Goal: Task Accomplishment & Management: Manage account settings

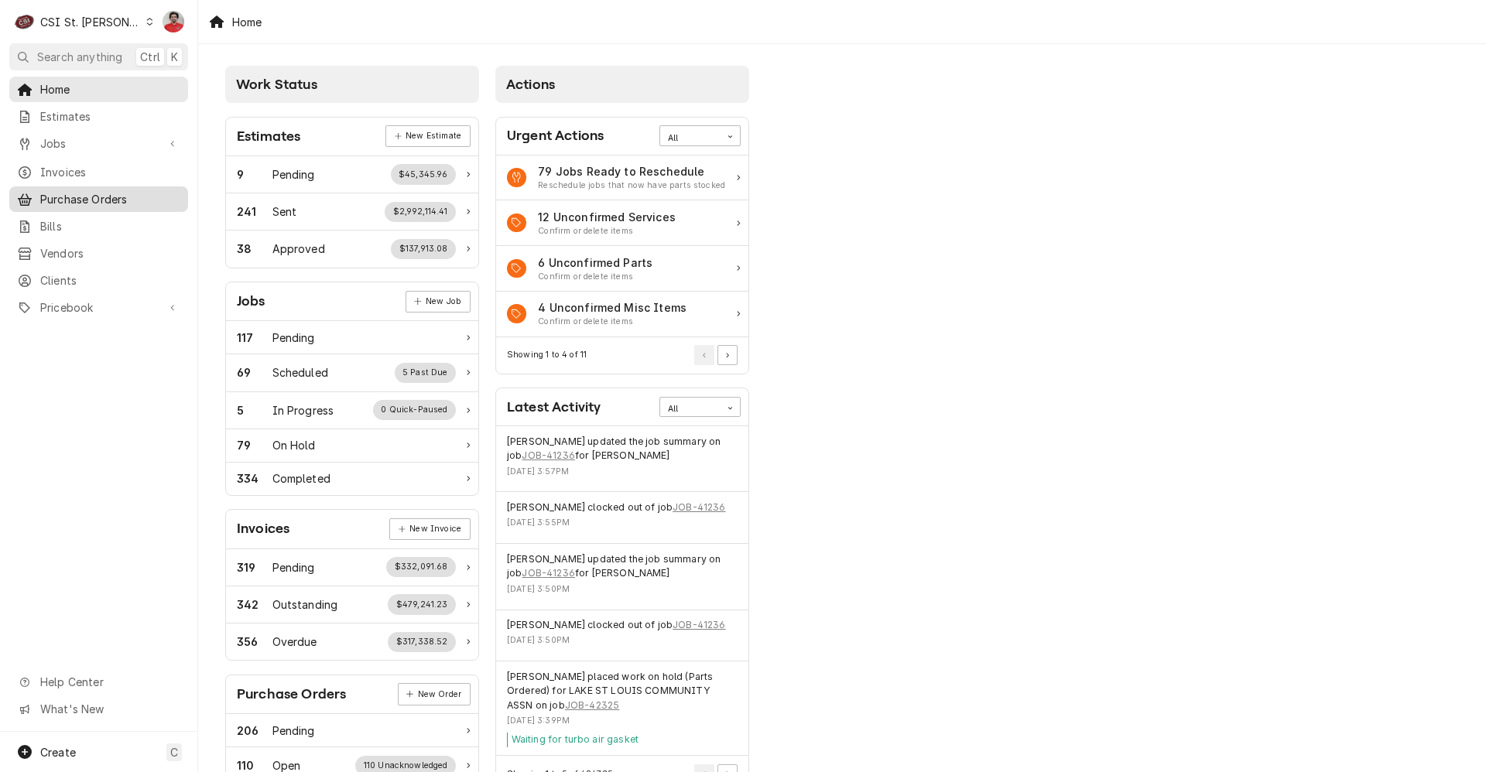
click at [97, 193] on span "Purchase Orders" at bounding box center [110, 199] width 140 height 16
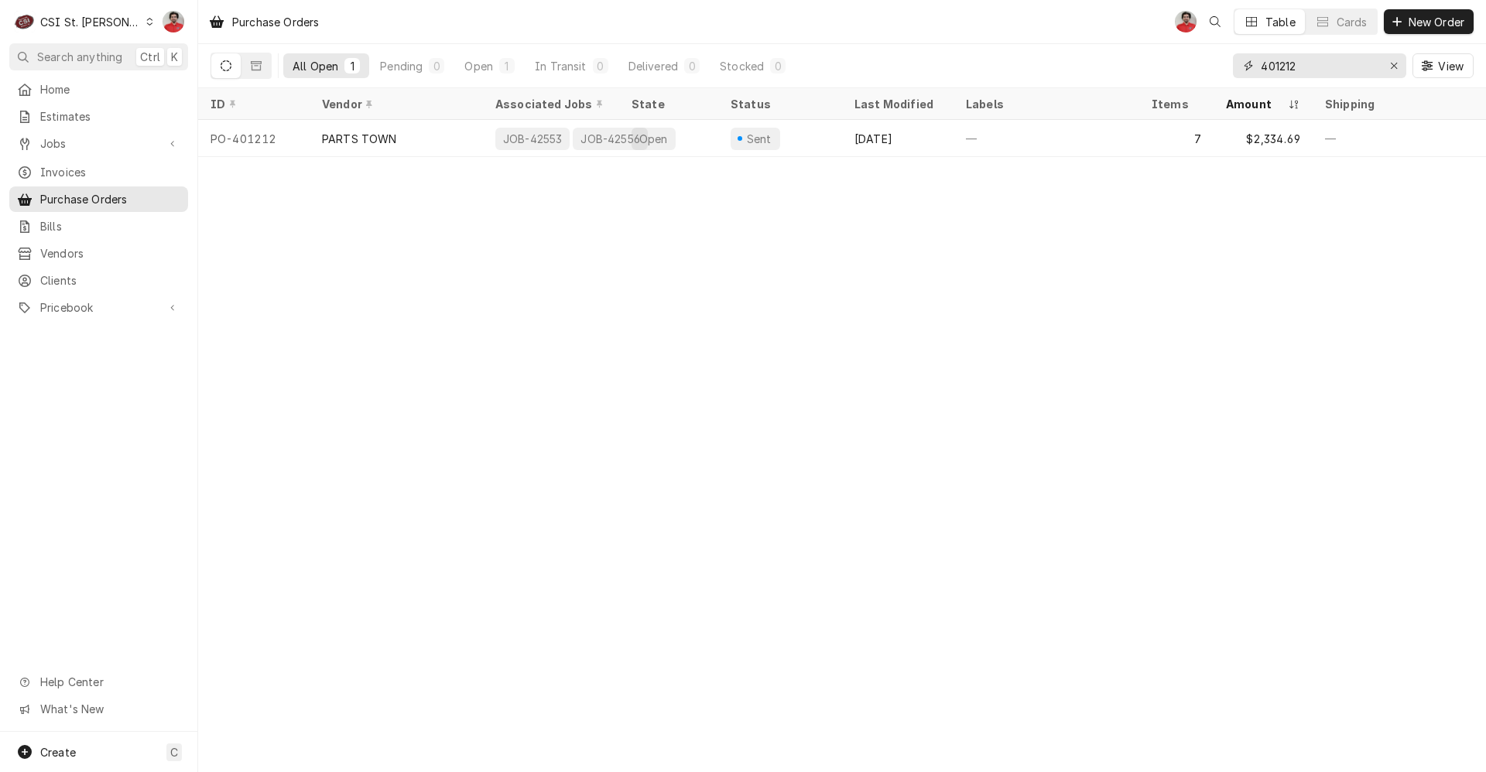
click at [1227, 66] on div "All Open 1 Pending 0 Open 1 In Transit 0 Delivered 0 Stocked 0 401212 View" at bounding box center [842, 65] width 1263 height 43
type input "foxx"
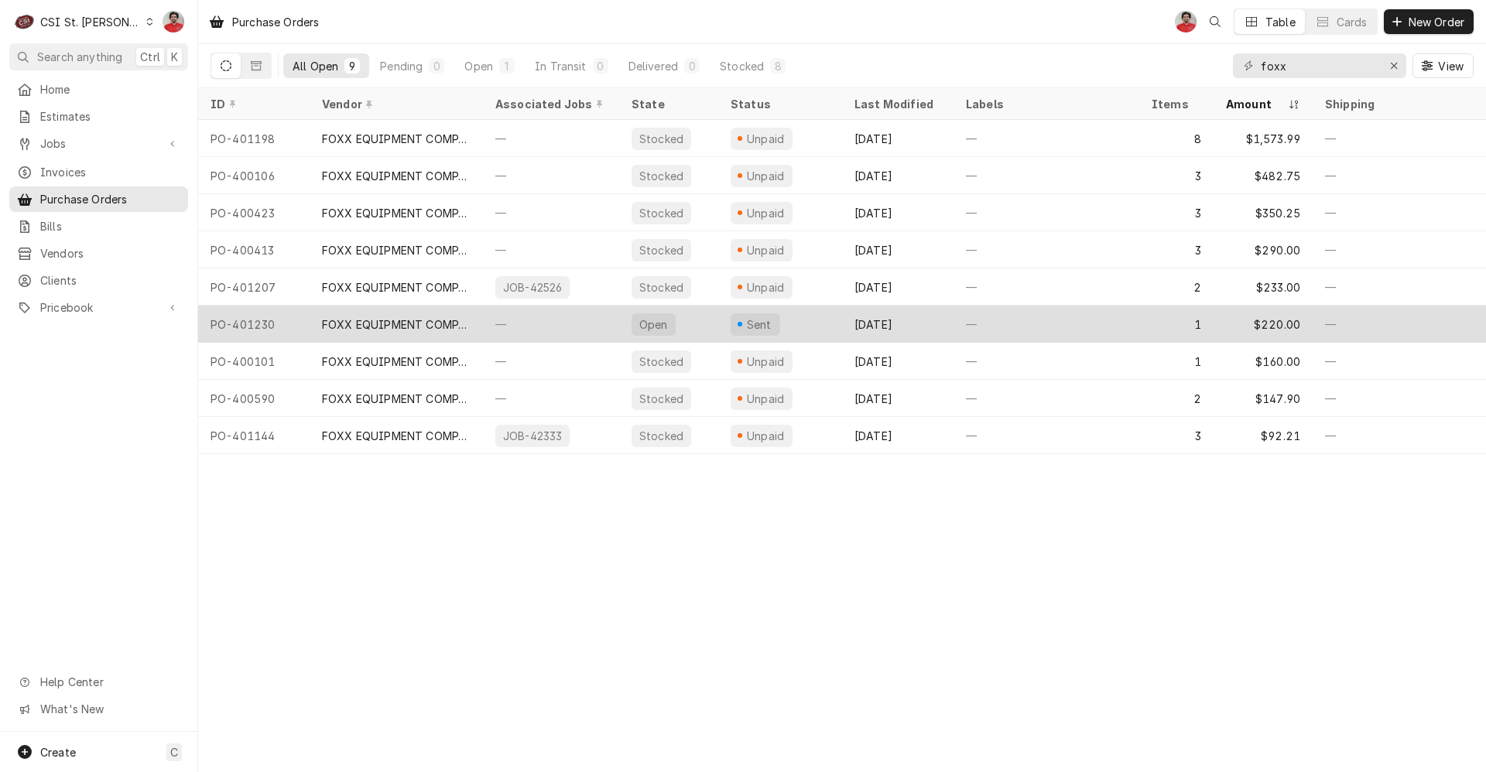
click at [566, 327] on div "—" at bounding box center [551, 324] width 136 height 37
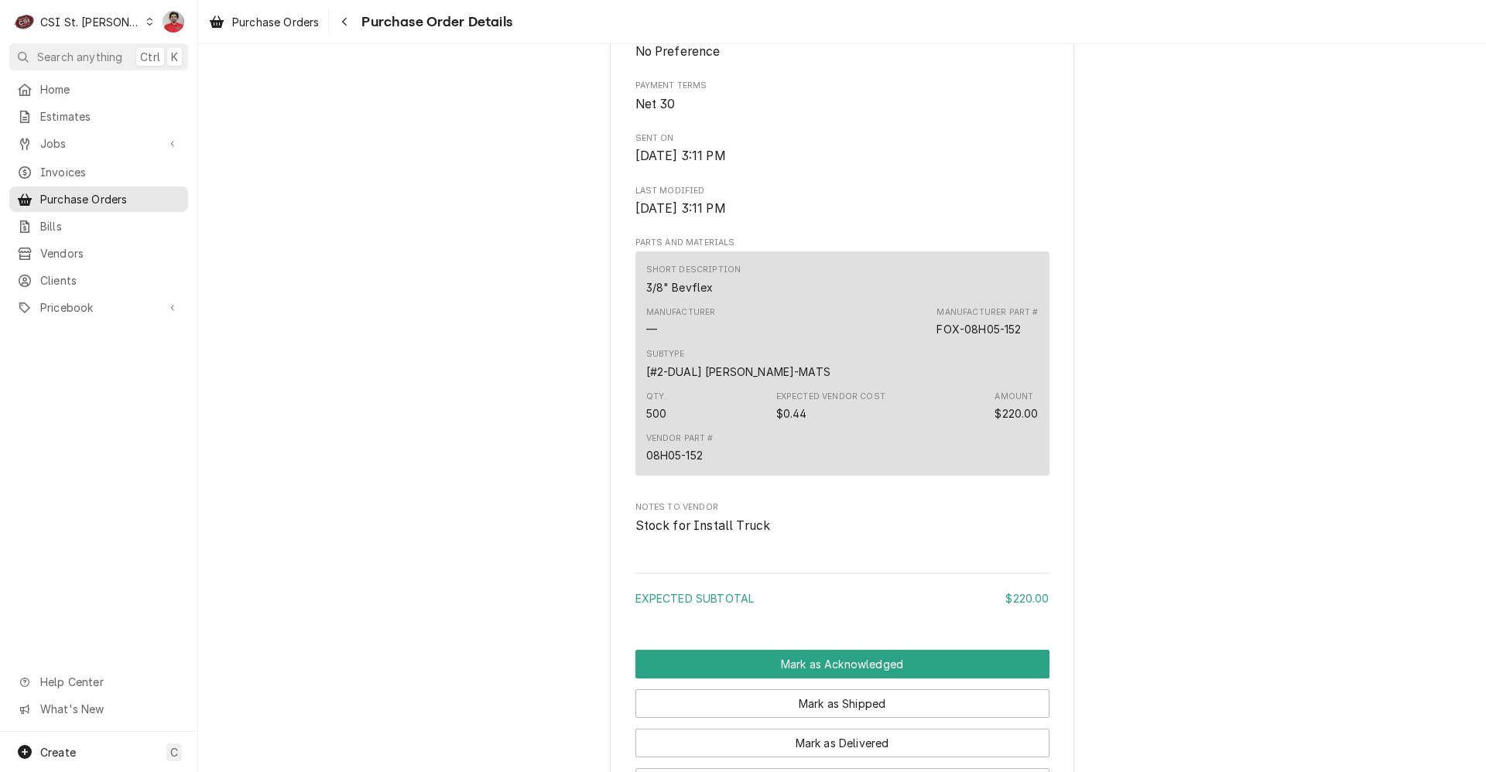
scroll to position [572, 0]
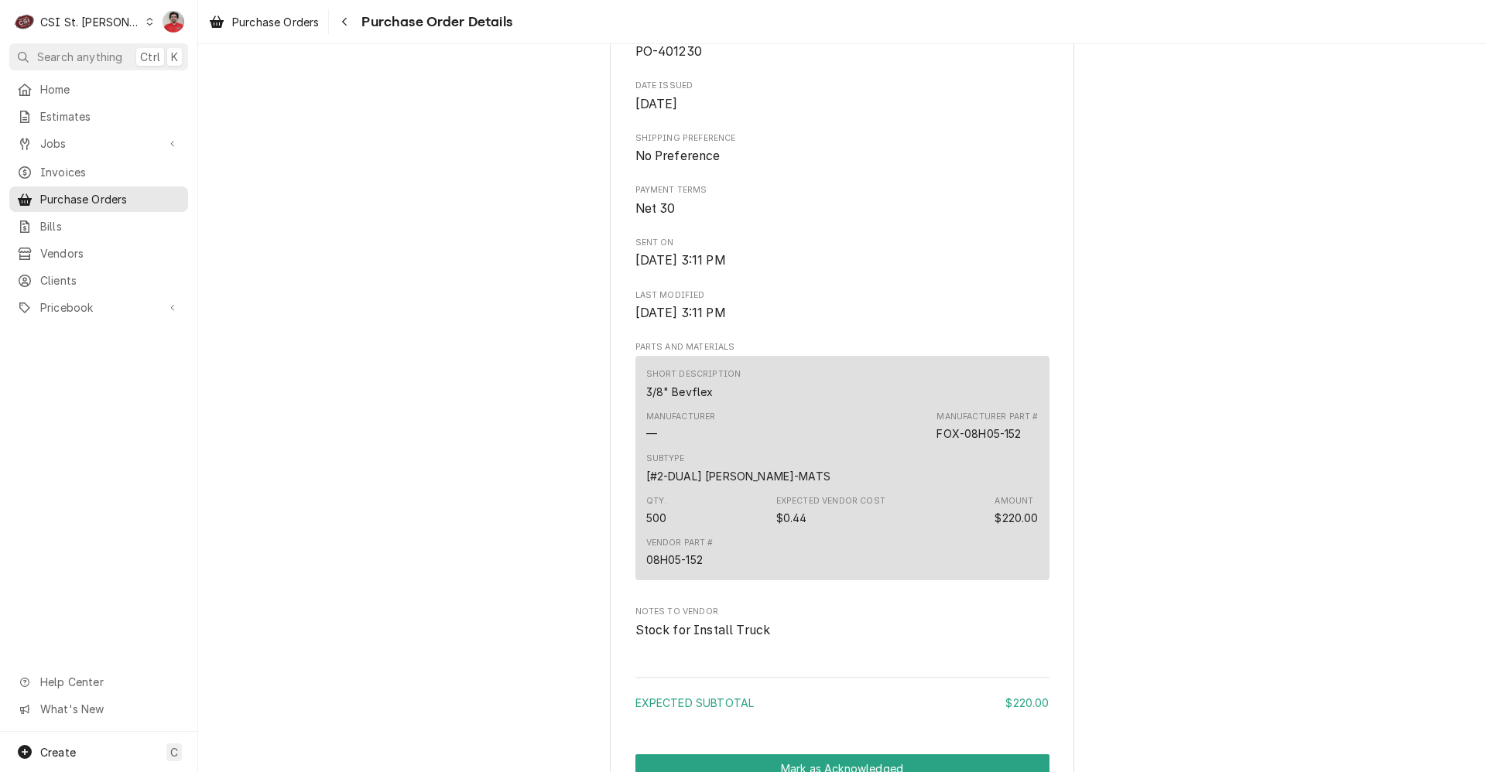
click at [892, 489] on div "Subtype [#2-DUAL] BEV-MATS" at bounding box center [842, 468] width 392 height 42
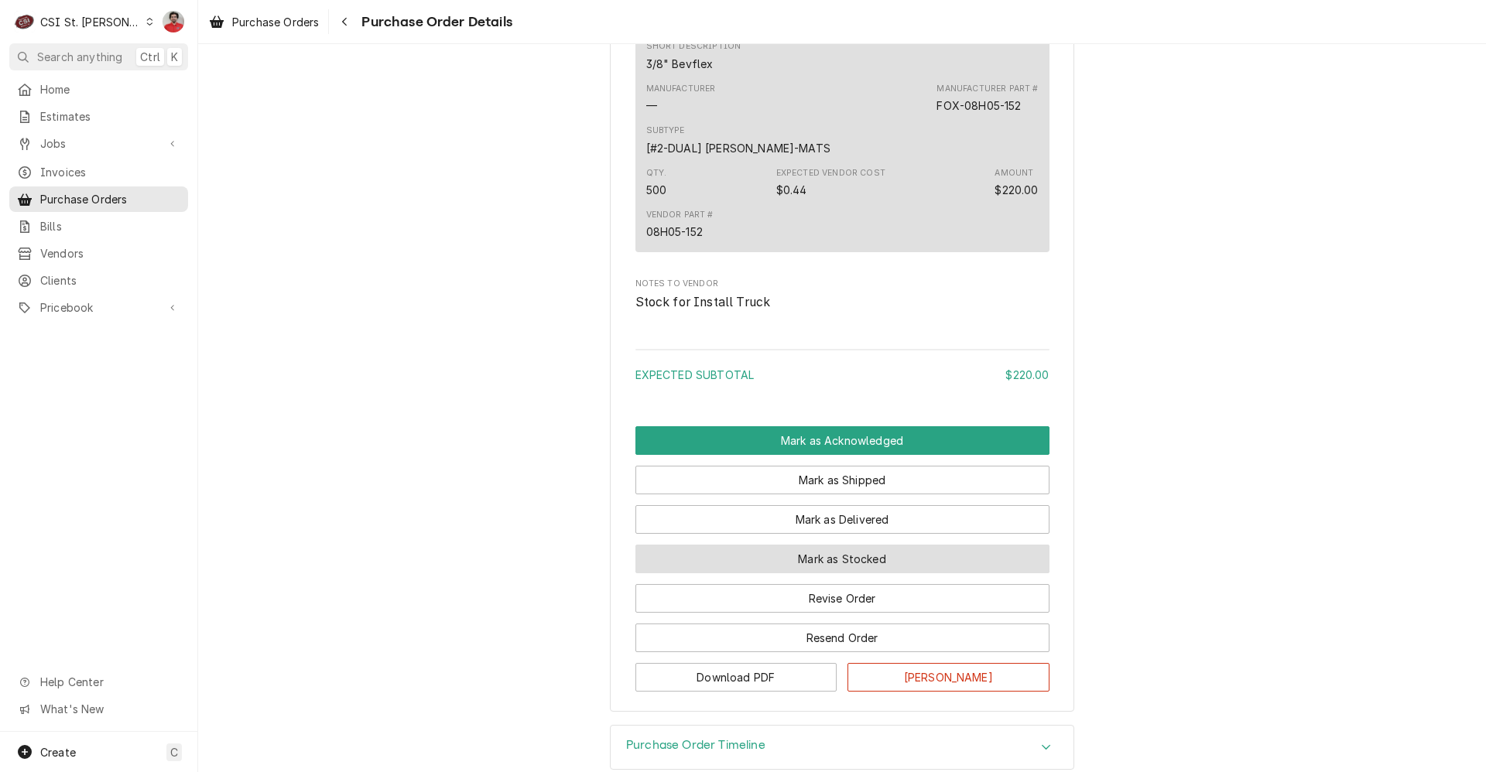
scroll to position [959, 0]
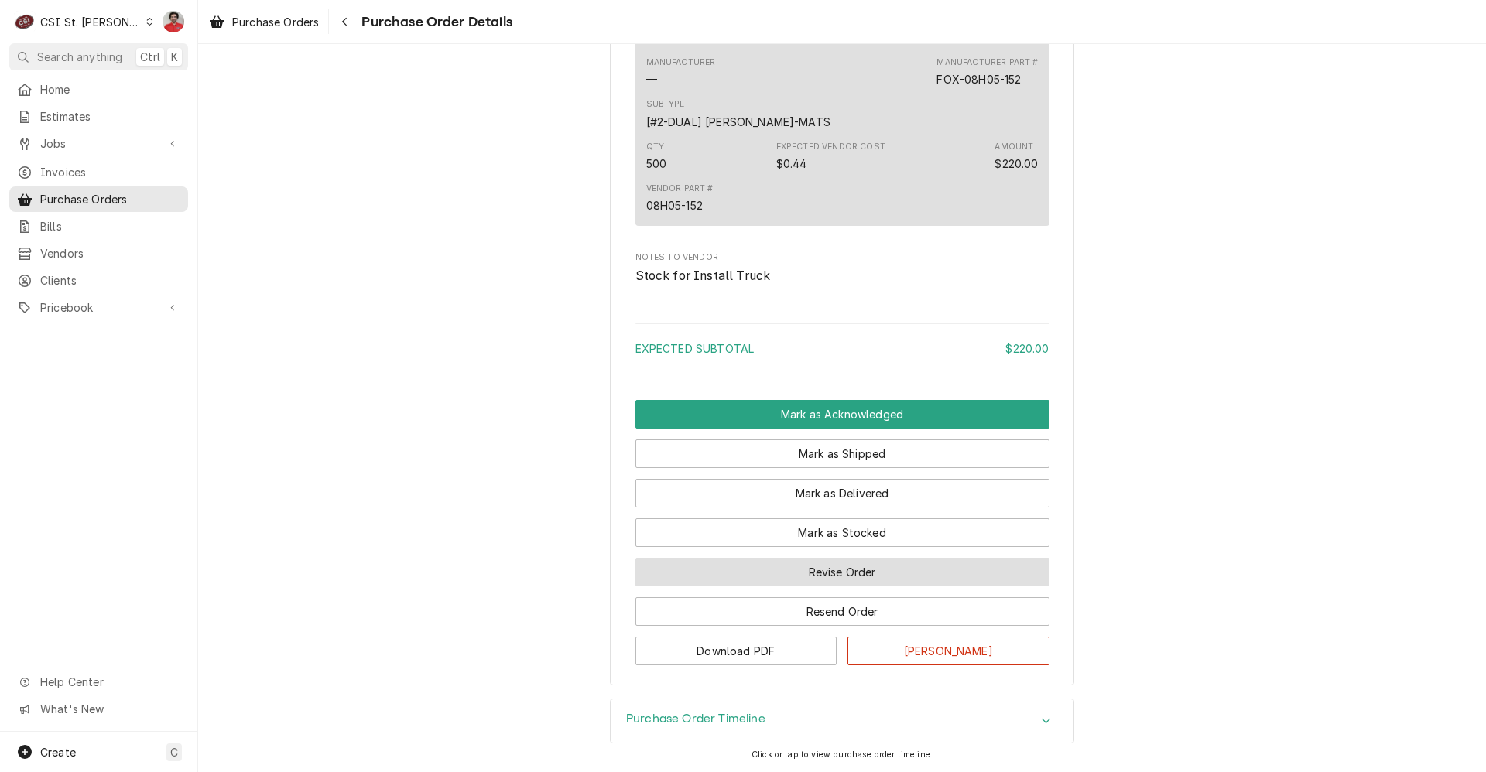
click at [823, 573] on button "Revise Order" at bounding box center [842, 572] width 414 height 29
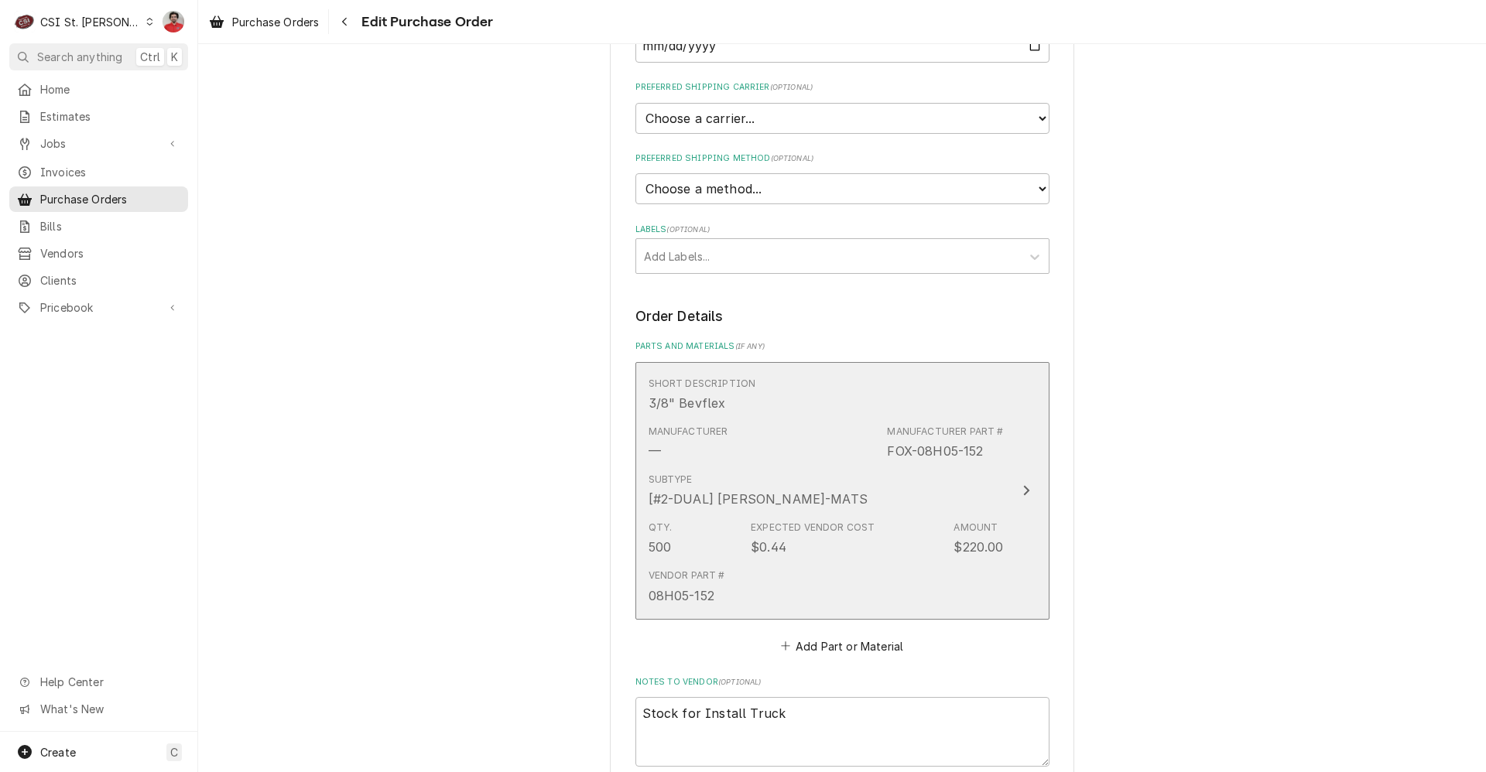
scroll to position [464, 0]
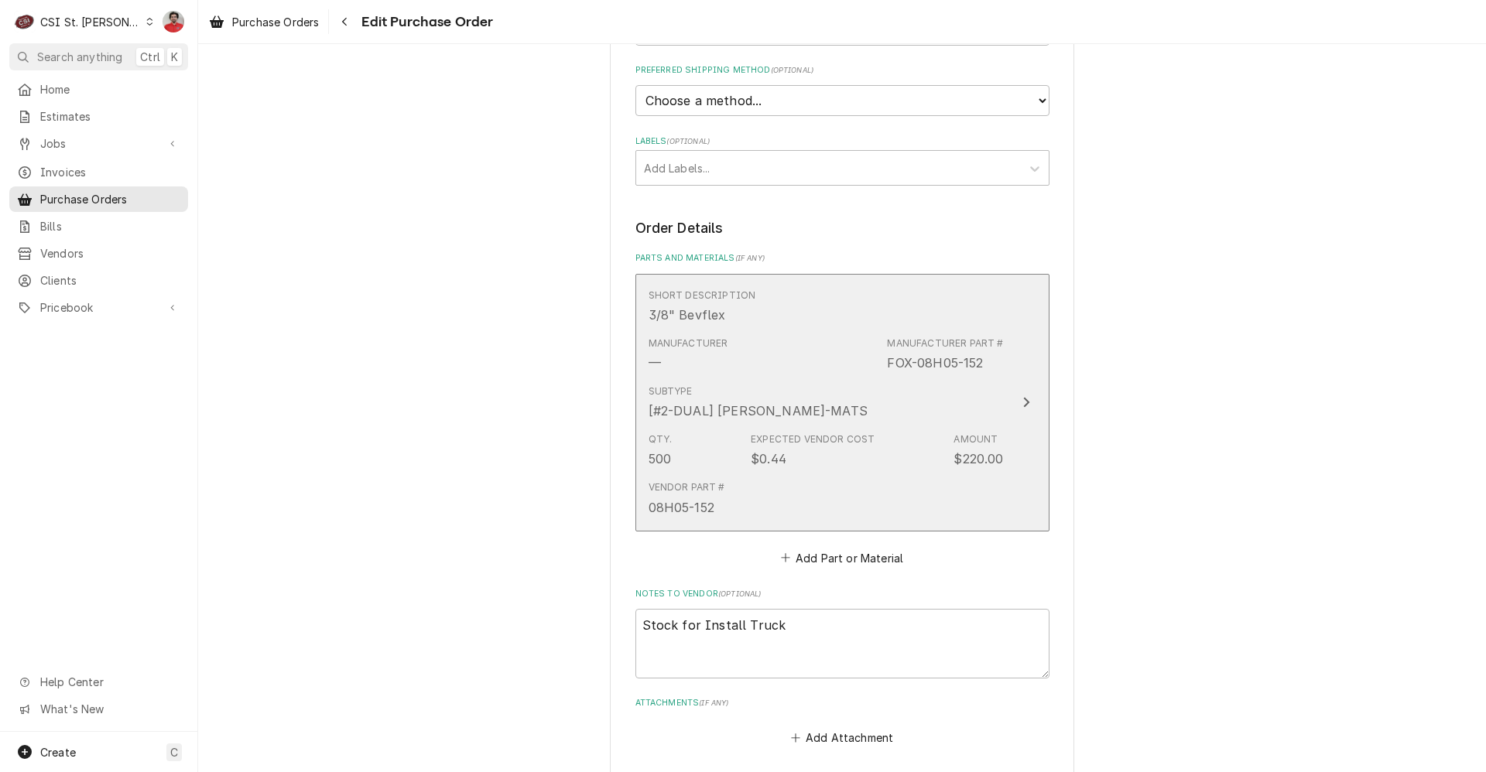
click at [724, 449] on div "Qty. 500 Expected Vendor Cost $0.44 Amount $220.00" at bounding box center [826, 450] width 355 height 48
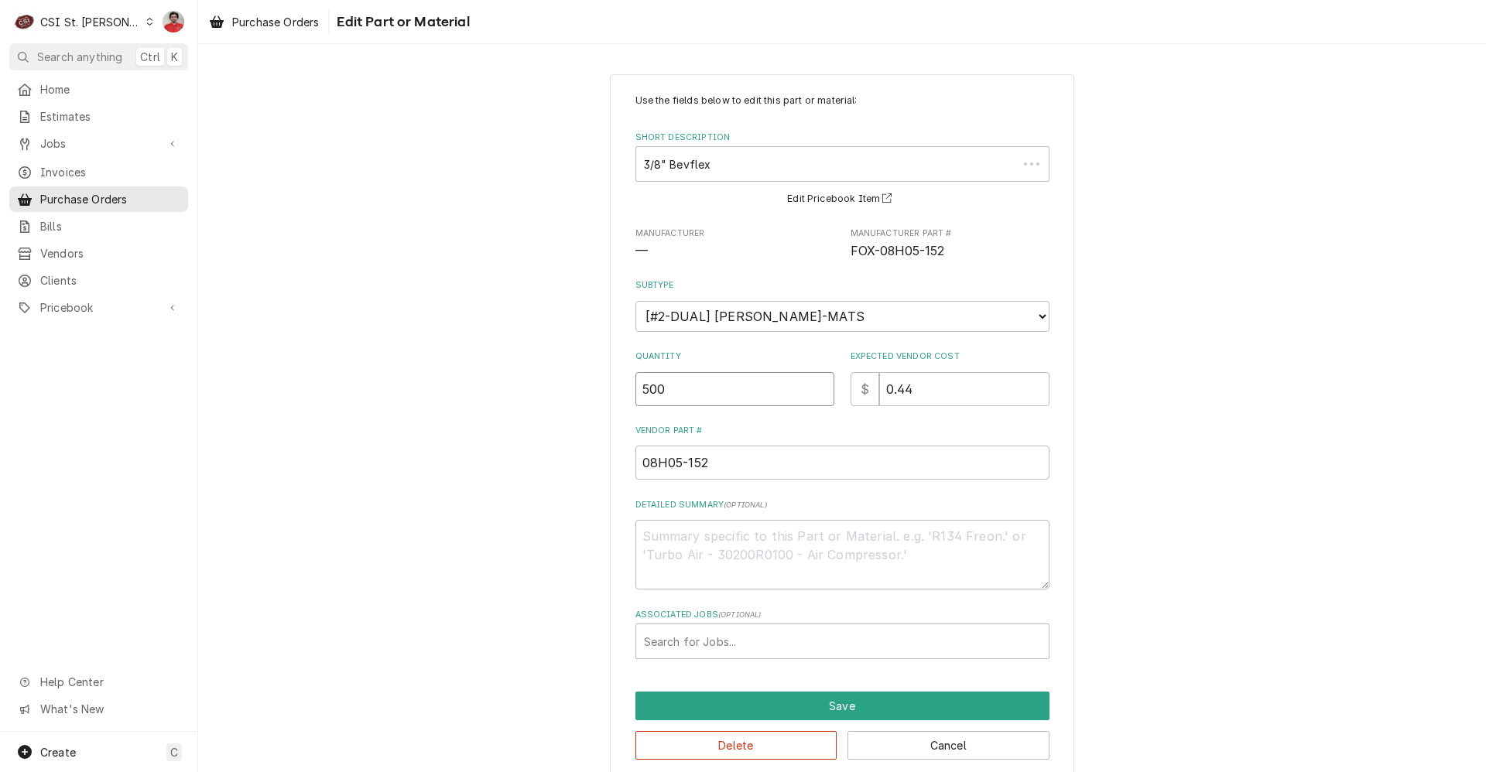
click at [615, 382] on div "Use the fields below to edit this part or material: Short Description 3/8" Bevf…" at bounding box center [842, 427] width 464 height 706
type textarea "x"
type input "6"
type textarea "x"
type input "60"
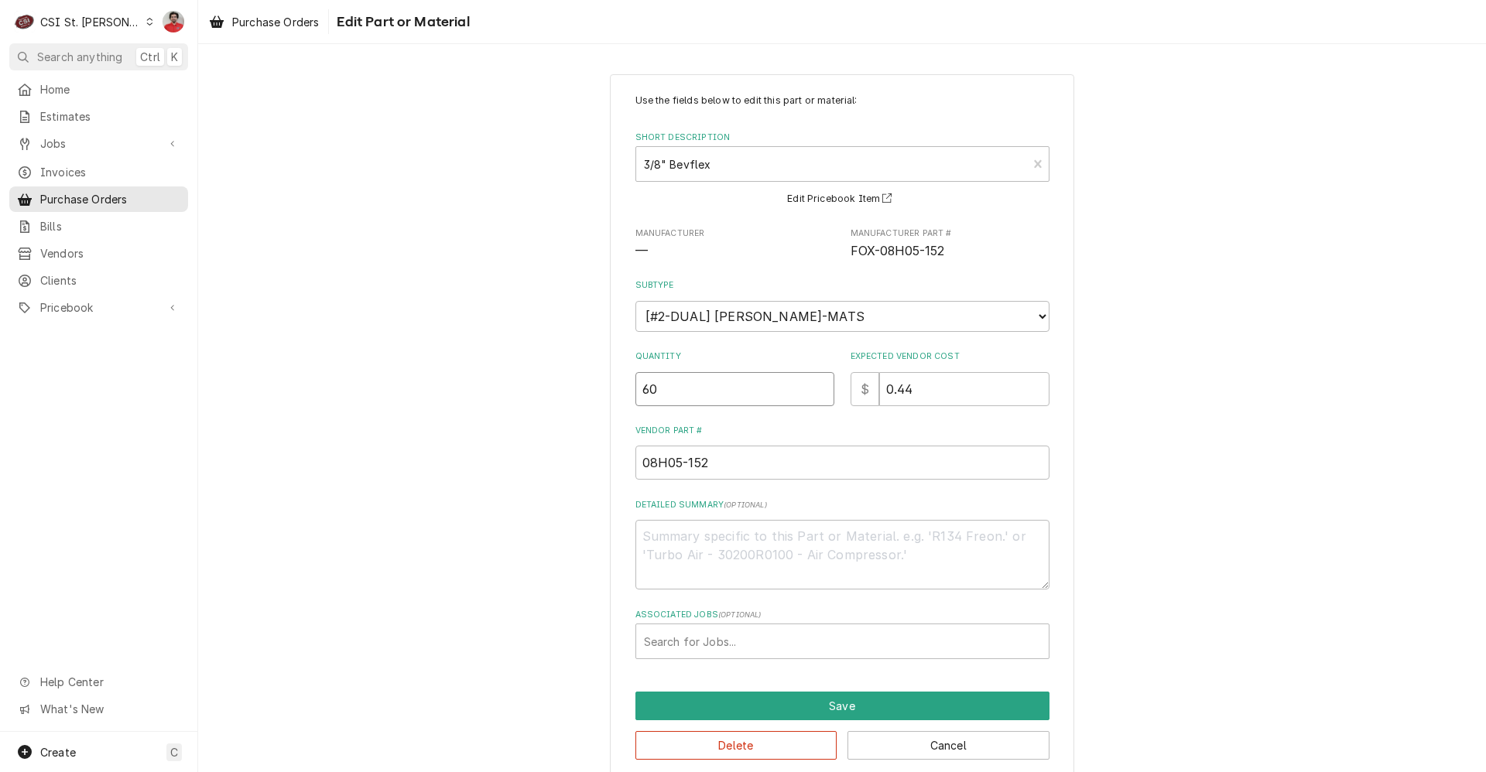
type textarea "x"
type input "600"
drag, startPoint x: 899, startPoint y: 383, endPoint x: 926, endPoint y: 382, distance: 27.9
click at [926, 382] on input "0.44" at bounding box center [964, 389] width 170 height 34
type textarea "x"
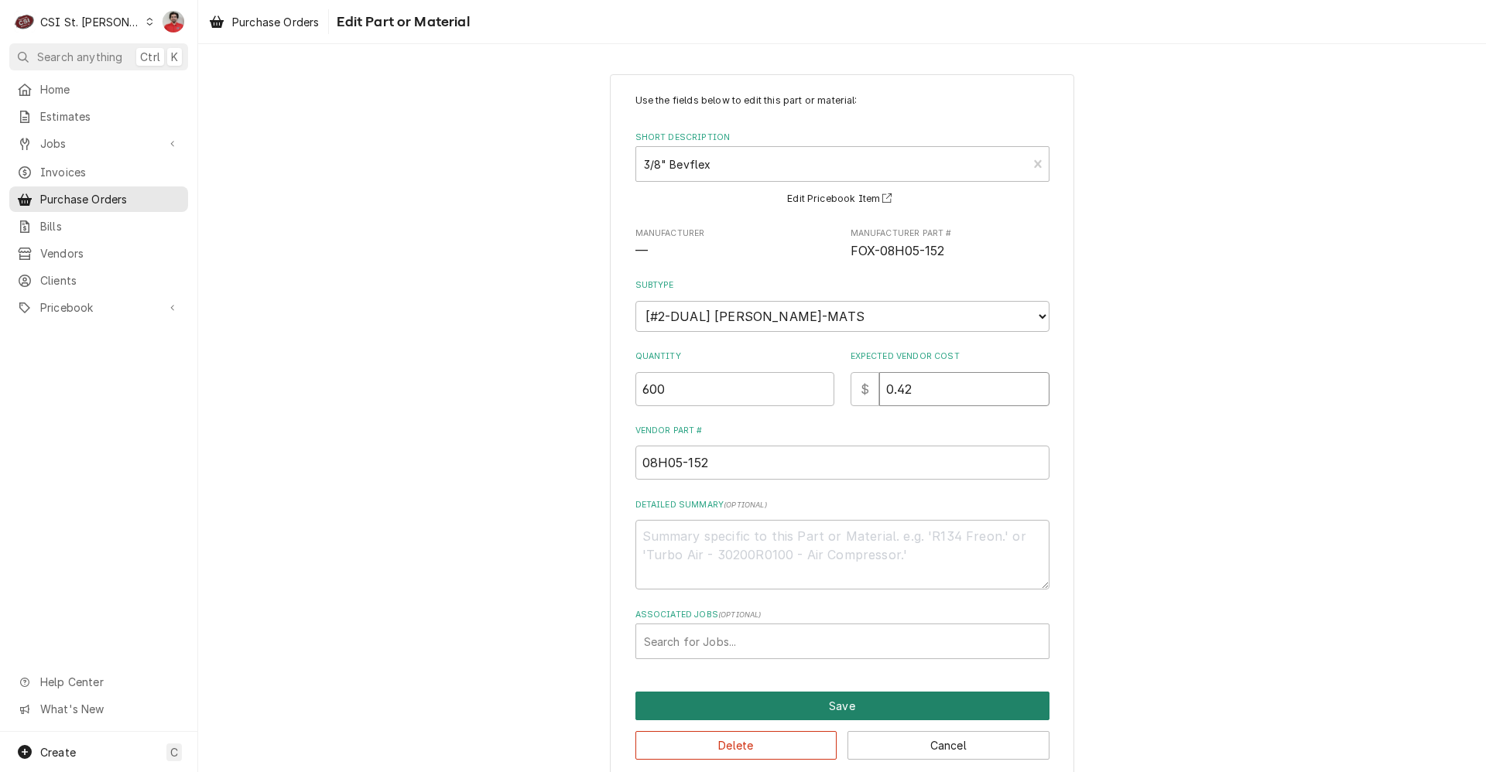
type input "0.42"
click at [792, 703] on button "Save" at bounding box center [842, 706] width 414 height 29
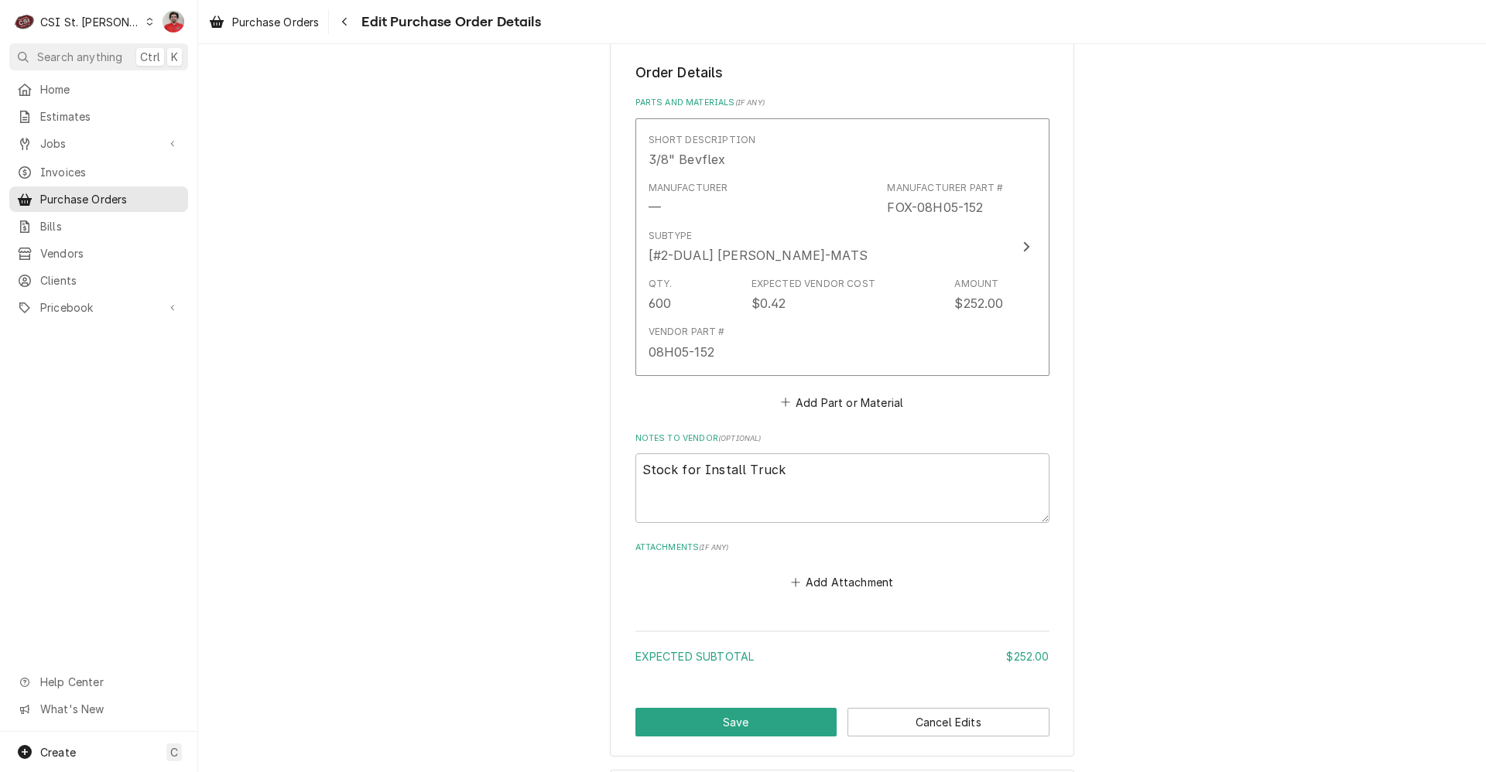
scroll to position [691, 0]
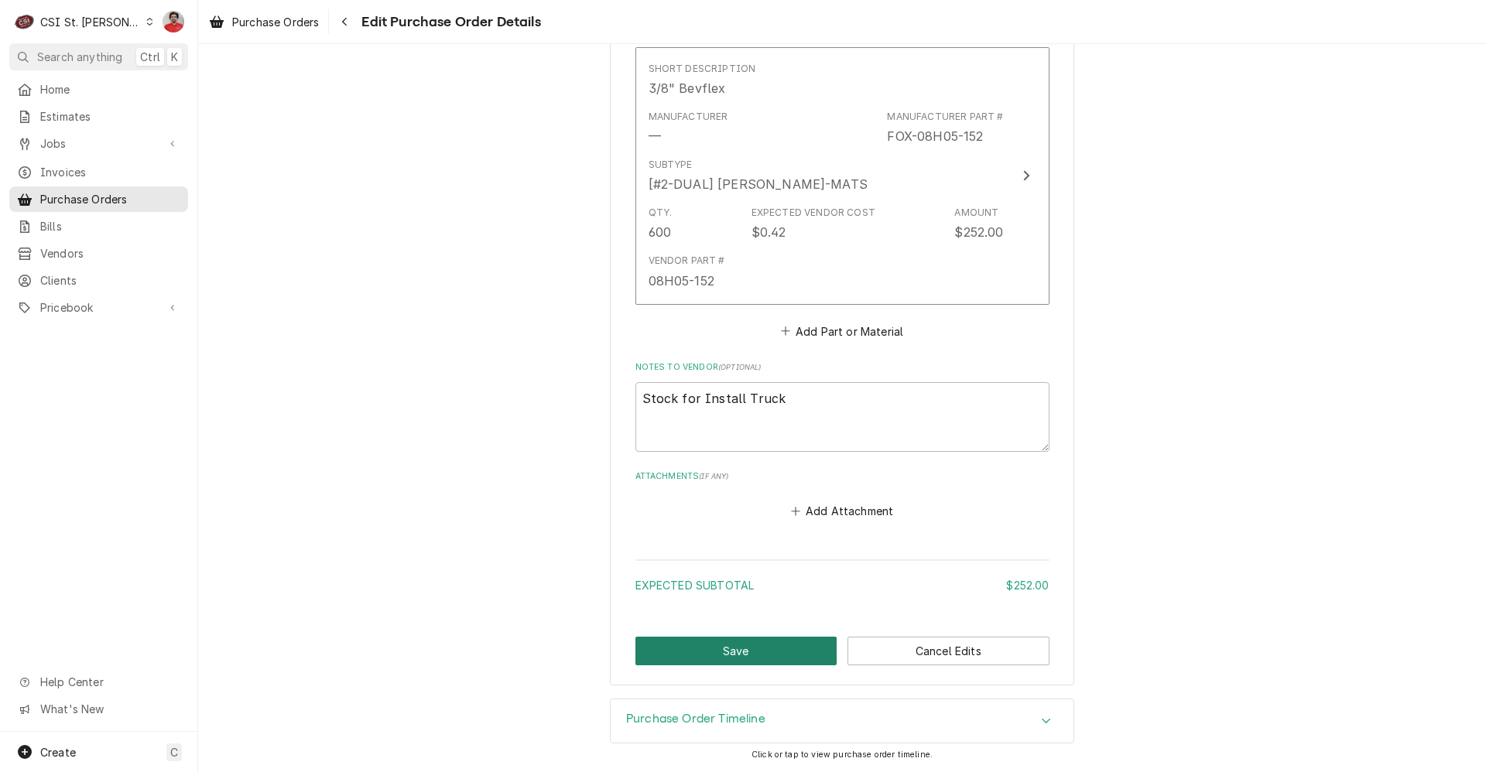
click at [764, 652] on button "Save" at bounding box center [736, 651] width 202 height 29
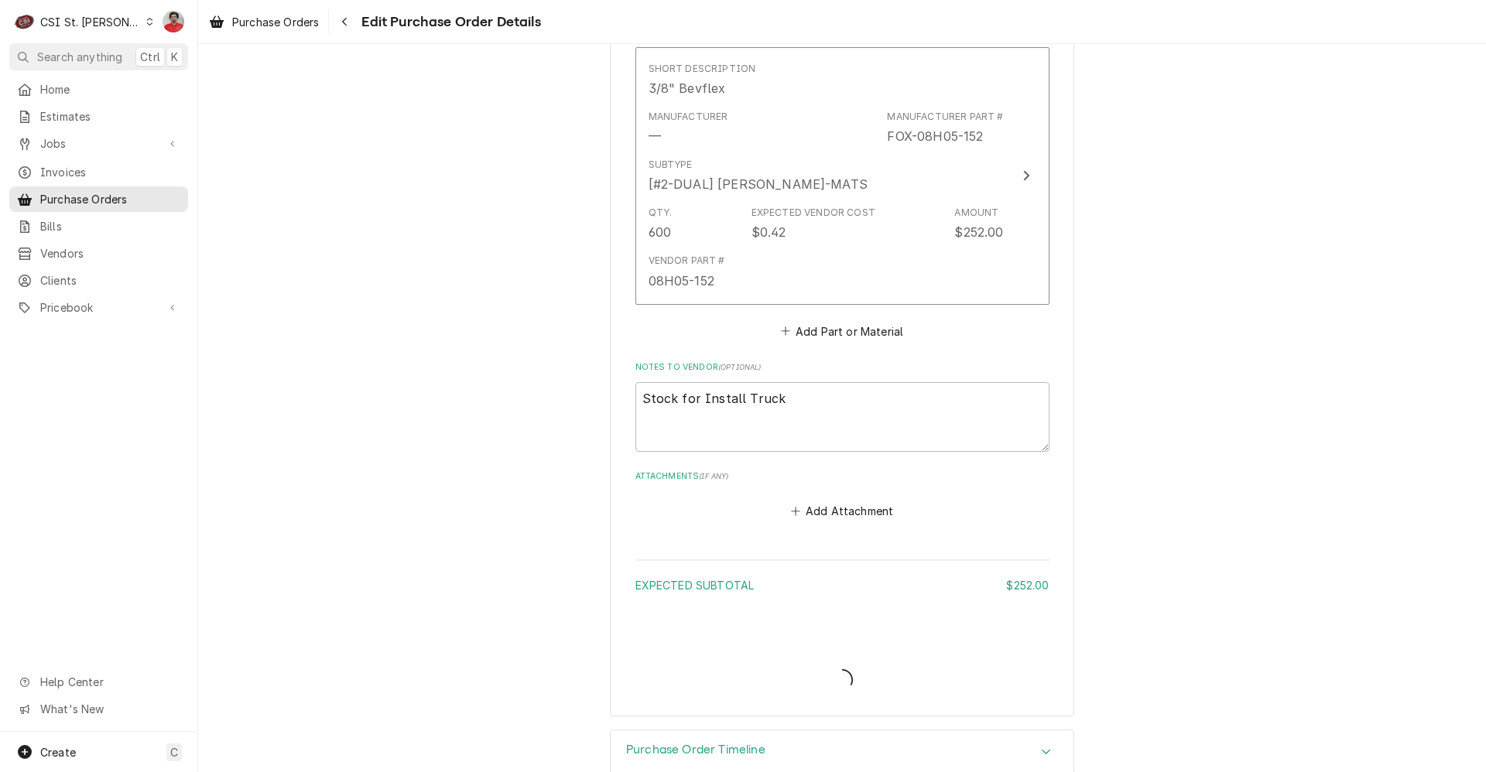
type textarea "x"
